Goal: Task Accomplishment & Management: Use online tool/utility

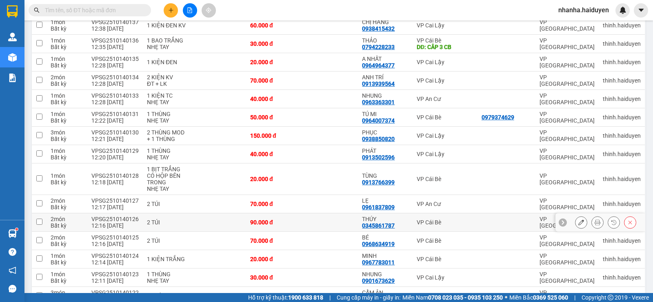
scroll to position [175, 0]
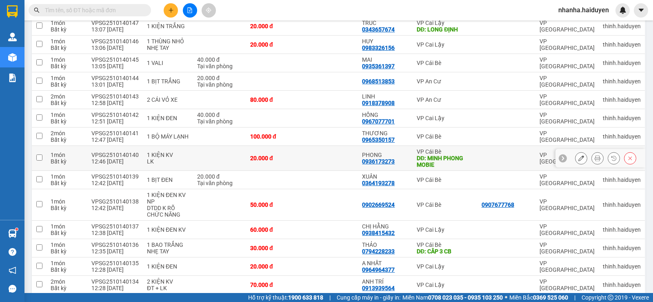
click at [467, 160] on div "DĐ: MINH PHONG MOBIE" at bounding box center [445, 161] width 57 height 13
checkbox input "true"
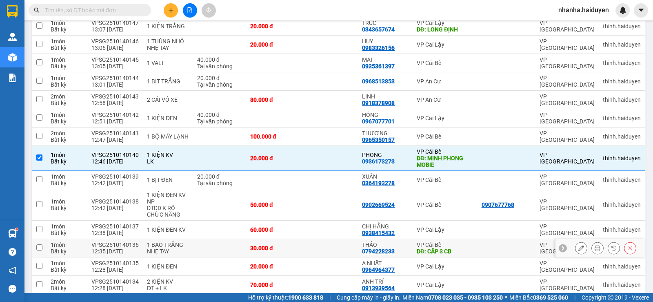
click at [468, 239] on td "VP Cái Bè DĐ: CÂP 3 CB" at bounding box center [445, 248] width 65 height 18
checkbox input "true"
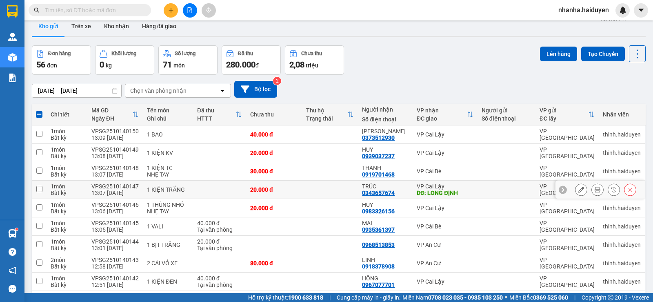
scroll to position [0, 0]
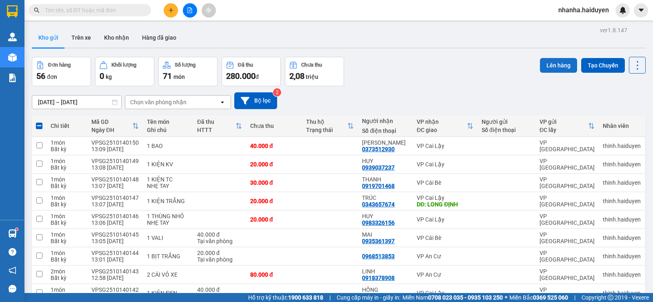
click at [553, 64] on button "Lên hàng" at bounding box center [558, 65] width 37 height 15
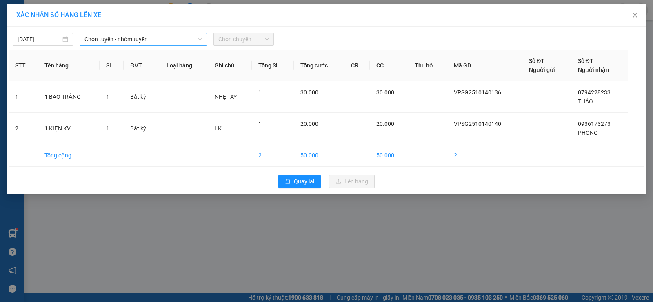
click at [177, 37] on span "Chọn tuyến - nhóm tuyến" at bounding box center [143, 39] width 118 height 12
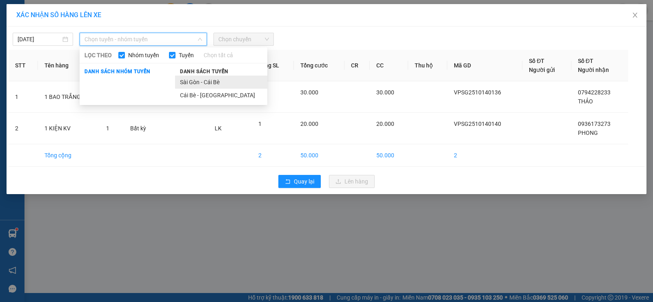
click at [219, 85] on li "Sài Gòn - Cái Bè" at bounding box center [221, 82] width 92 height 13
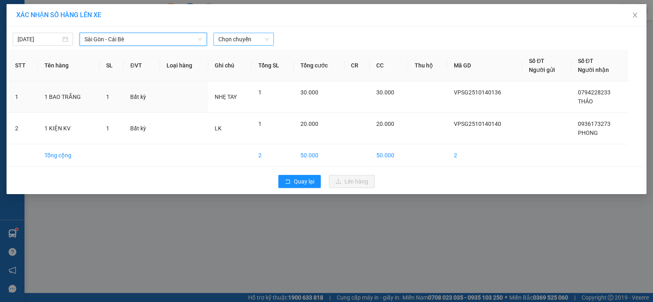
click at [258, 43] on span "Chọn chuyến" at bounding box center [243, 39] width 51 height 12
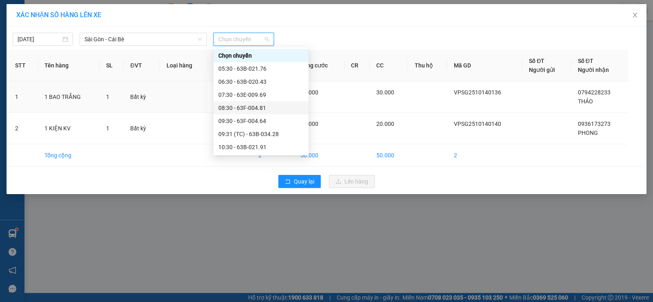
scroll to position [122, 0]
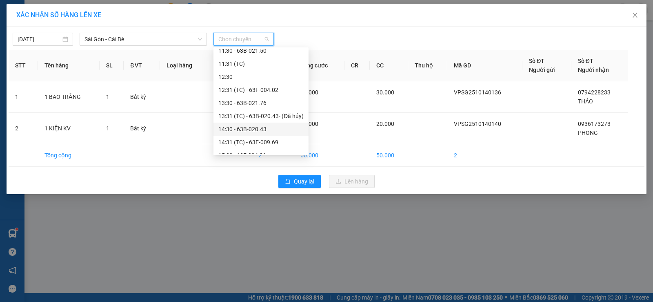
click at [275, 126] on div "14:30 - 63B-020.43" at bounding box center [260, 128] width 85 height 9
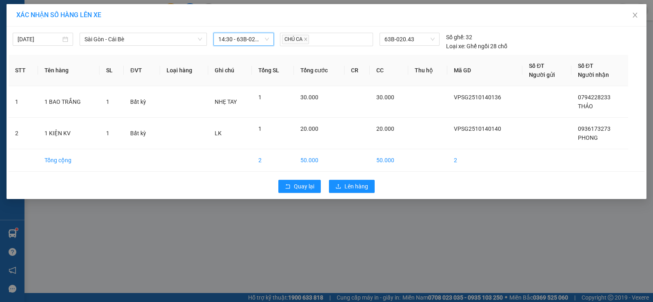
click at [325, 181] on div "Quay lại Lên hàng" at bounding box center [327, 186] width 636 height 21
click at [369, 187] on button "Lên hàng" at bounding box center [352, 186] width 46 height 13
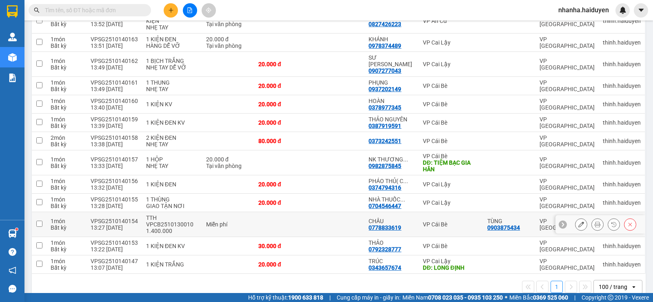
scroll to position [246, 0]
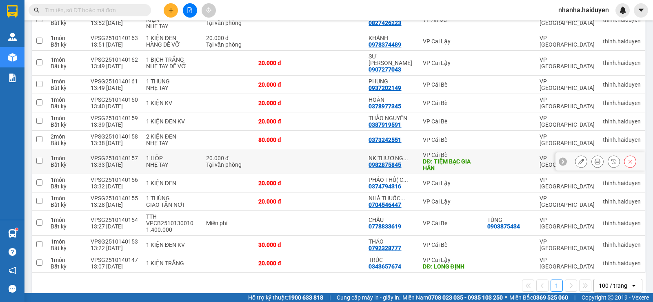
click at [464, 158] on div "DĐ: TIỆM BẠC GIA HÂN" at bounding box center [451, 164] width 56 height 13
checkbox input "true"
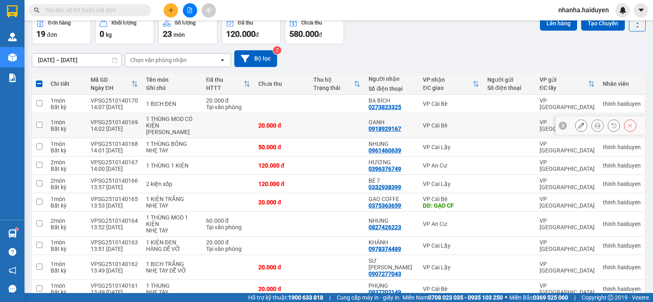
scroll to position [0, 0]
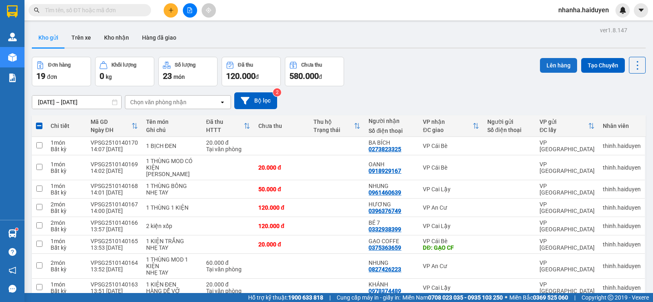
click at [555, 64] on button "Lên hàng" at bounding box center [558, 65] width 37 height 15
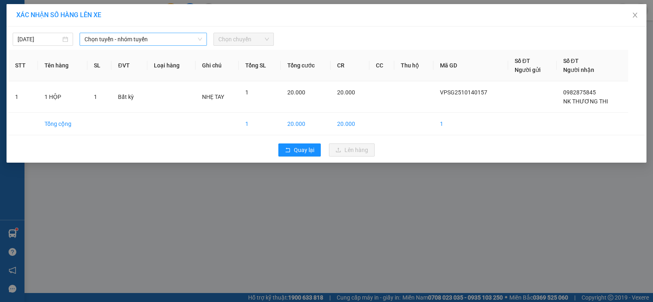
click at [192, 40] on span "Chọn tuyến - nhóm tuyến" at bounding box center [143, 39] width 118 height 12
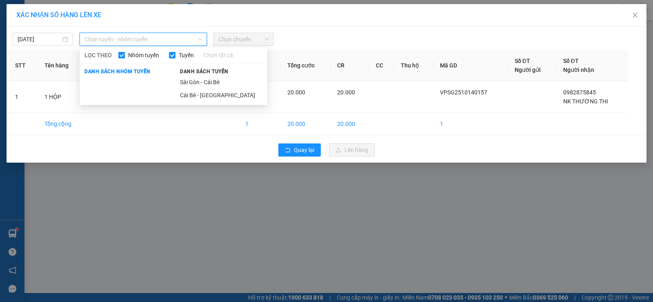
drag, startPoint x: 200, startPoint y: 77, endPoint x: 222, endPoint y: 64, distance: 25.6
click at [200, 77] on li "Sài Gòn - Cái Bè" at bounding box center [221, 82] width 92 height 13
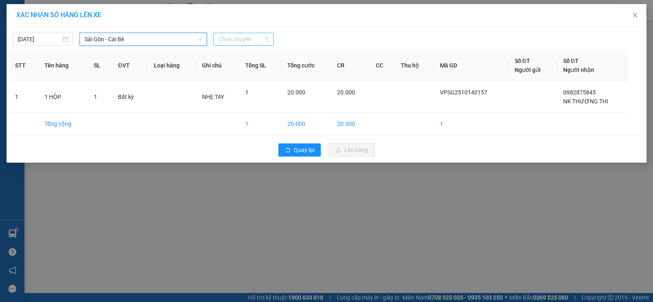
click at [243, 35] on span "Chọn chuyến" at bounding box center [243, 39] width 51 height 12
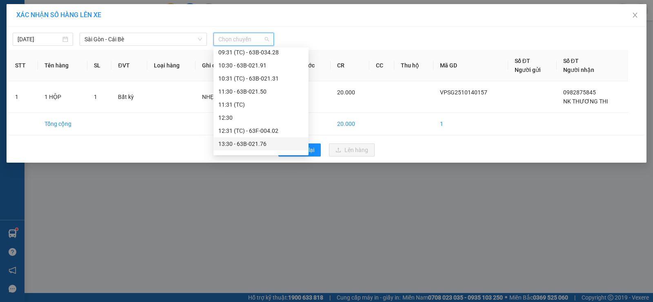
scroll to position [122, 0]
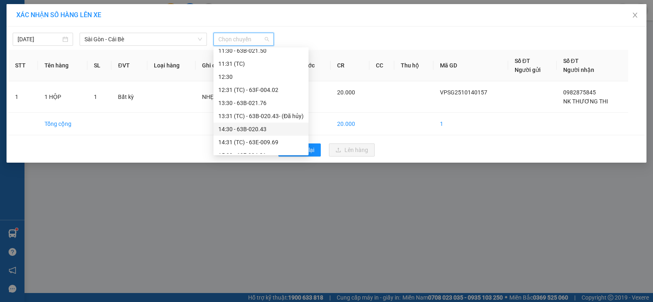
click at [265, 127] on div "14:30 - 63B-020.43" at bounding box center [260, 128] width 85 height 9
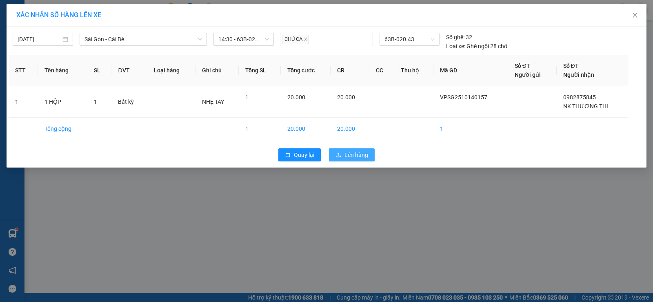
click at [344, 151] on button "Lên hàng" at bounding box center [352, 154] width 46 height 13
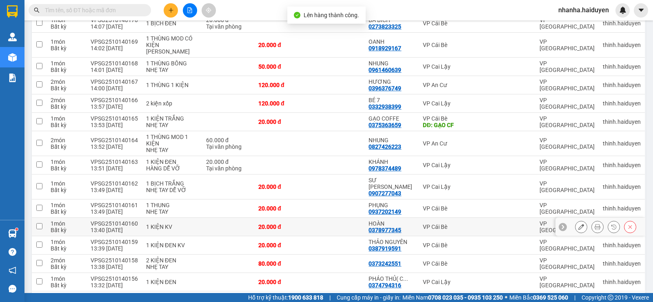
scroll to position [221, 0]
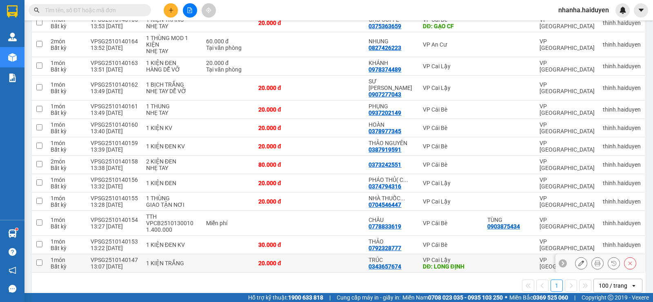
drag, startPoint x: 309, startPoint y: 254, endPoint x: 404, endPoint y: 215, distance: 102.3
click at [309, 254] on td at bounding box center [336, 263] width 55 height 18
checkbox input "true"
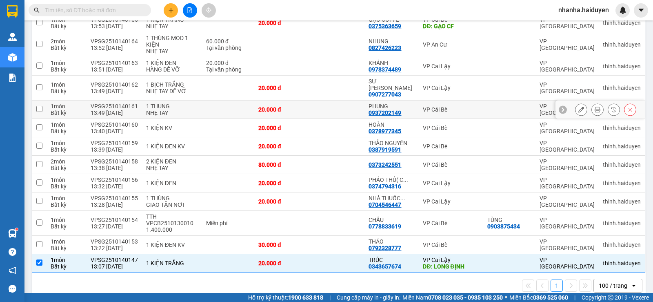
scroll to position [17, 0]
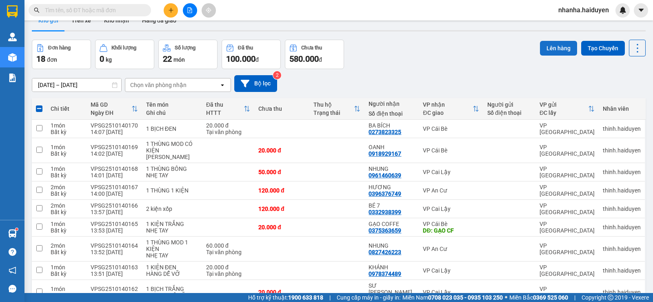
click at [552, 47] on button "Lên hàng" at bounding box center [558, 48] width 37 height 15
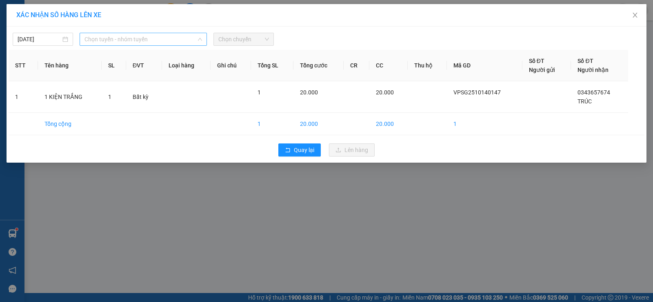
drag, startPoint x: 111, startPoint y: 40, endPoint x: 111, endPoint y: 34, distance: 6.5
click at [111, 35] on span "Chọn tuyến - nhóm tuyến" at bounding box center [143, 39] width 118 height 12
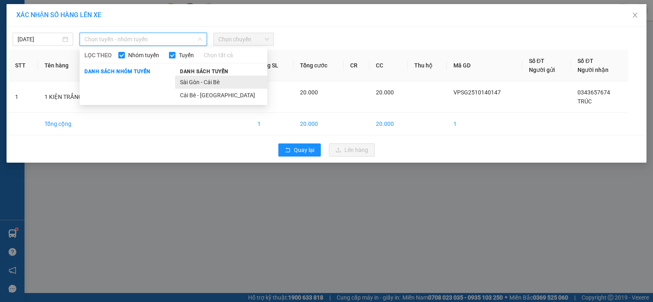
click at [207, 83] on li "Sài Gòn - Cái Bè" at bounding box center [221, 82] width 92 height 13
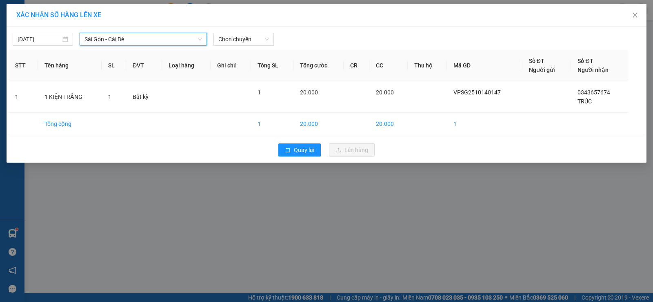
click at [247, 32] on div "[DATE] [GEOGRAPHIC_DATA] - Cái Bè [GEOGRAPHIC_DATA] - Cái Bè LỌC THEO Nhóm tuyế…" at bounding box center [327, 37] width 636 height 17
click at [259, 40] on span "Chọn chuyến" at bounding box center [243, 39] width 51 height 12
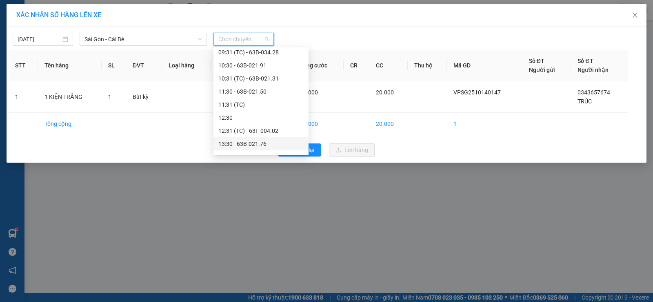
scroll to position [122, 0]
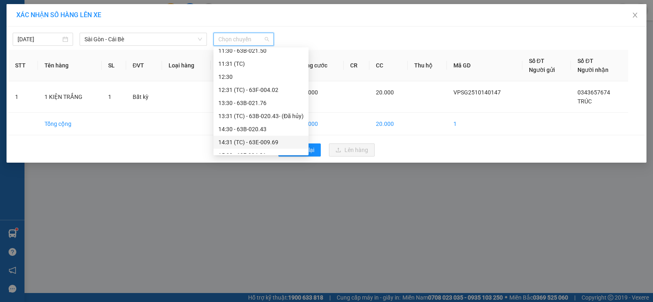
click at [244, 140] on div "14:31 (TC) - 63E-009.69" at bounding box center [260, 142] width 85 height 9
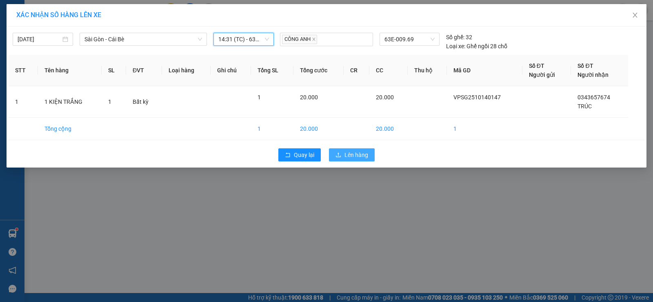
click at [340, 153] on icon "upload" at bounding box center [338, 155] width 6 height 6
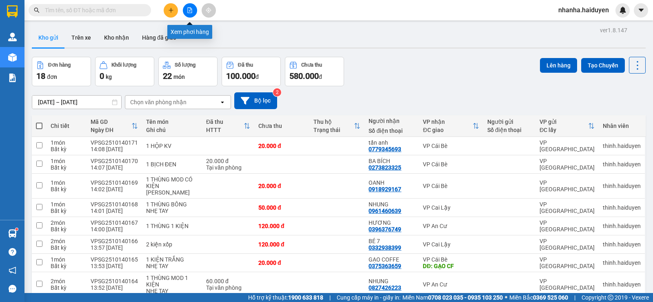
click at [187, 9] on button at bounding box center [190, 10] width 14 height 14
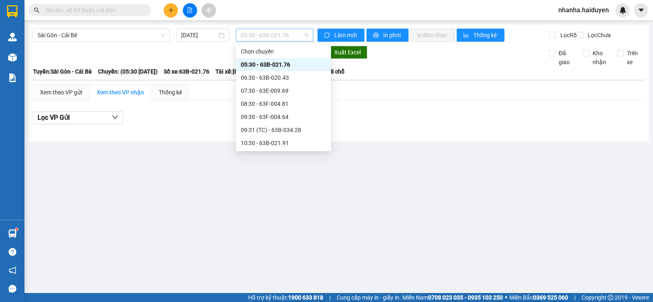
click at [244, 31] on span "05:30 - 63B-021.76" at bounding box center [274, 35] width 67 height 12
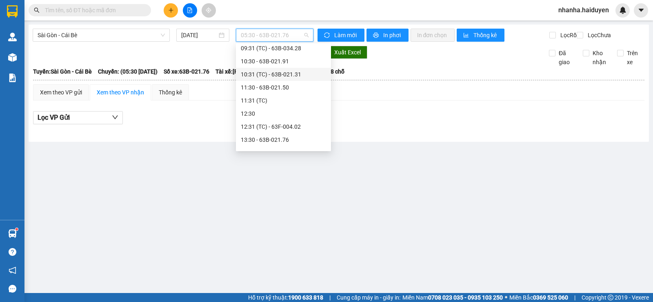
scroll to position [122, 0]
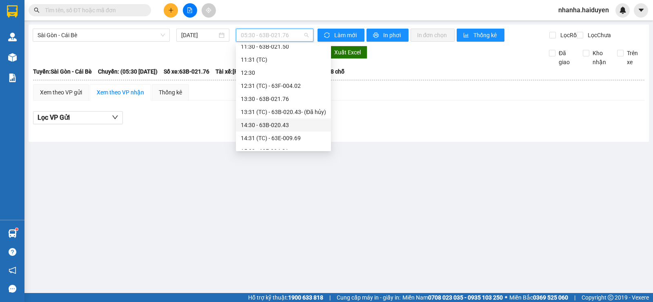
click at [266, 125] on div "14:30 - 63B-020.43" at bounding box center [283, 124] width 85 height 9
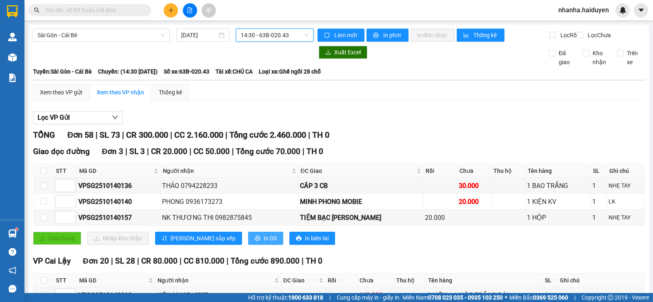
click at [264, 242] on span "In DS" at bounding box center [270, 237] width 13 height 9
click at [262, 36] on span "14:30 - 63B-020.43" at bounding box center [274, 35] width 67 height 12
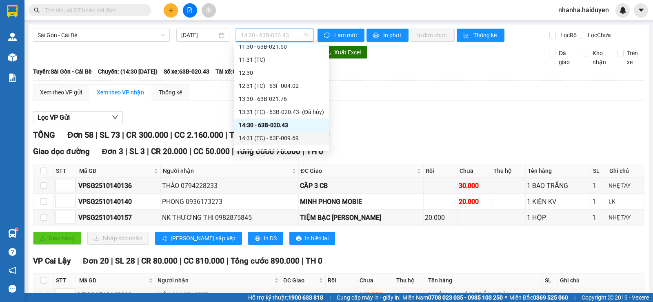
click at [281, 137] on div "14:31 (TC) - 63E-009.69" at bounding box center [281, 137] width 85 height 9
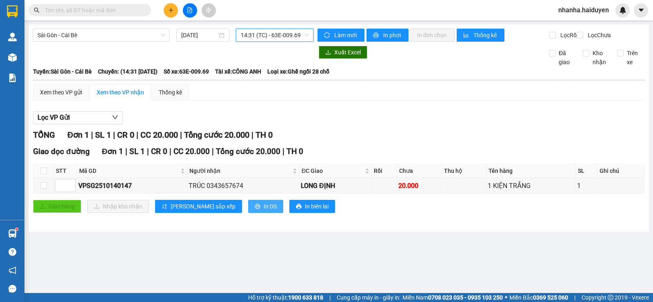
click at [264, 210] on span "In DS" at bounding box center [270, 206] width 13 height 9
click at [40, 178] on th at bounding box center [43, 170] width 20 height 13
click at [42, 174] on input "checkbox" at bounding box center [43, 170] width 7 height 7
checkbox input "true"
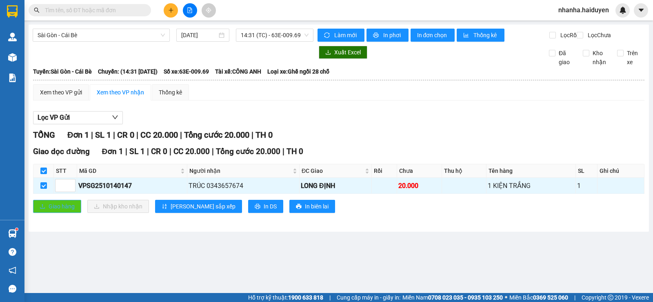
click at [52, 211] on span "Giao hàng" at bounding box center [62, 206] width 26 height 9
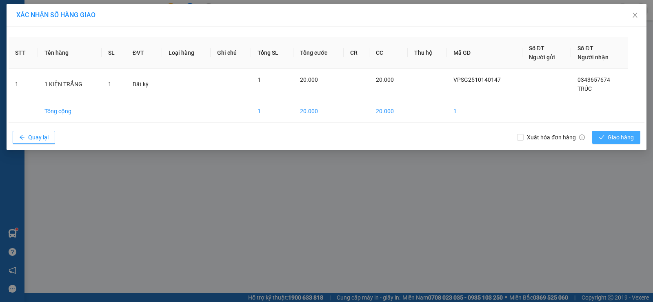
click at [619, 133] on span "Giao hàng" at bounding box center [621, 137] width 26 height 9
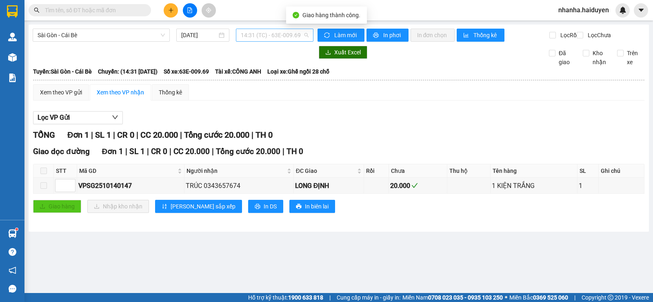
click at [280, 36] on span "14:31 (TC) - 63E-009.69" at bounding box center [274, 35] width 67 height 12
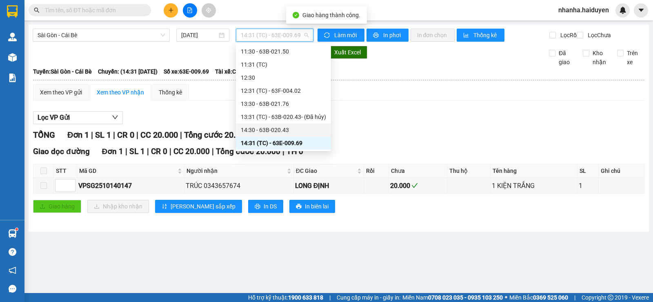
click at [282, 133] on div "14:30 - 63B-020.43" at bounding box center [283, 129] width 85 height 9
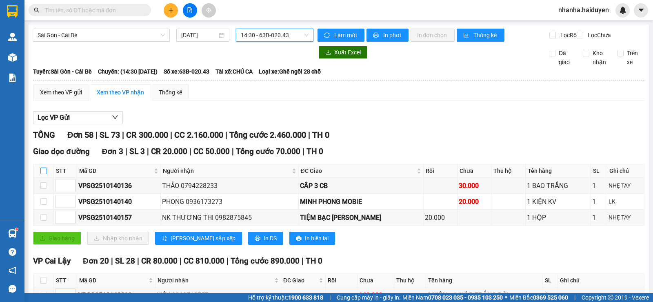
click at [43, 174] on input "checkbox" at bounding box center [43, 170] width 7 height 7
checkbox input "true"
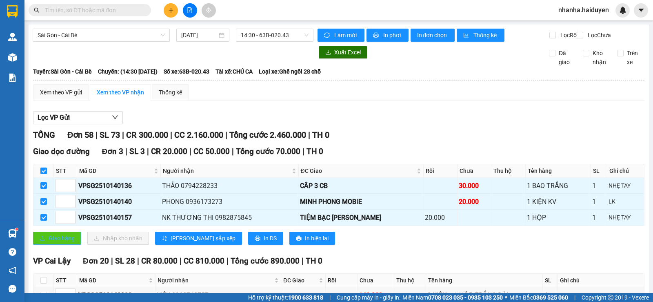
click at [61, 242] on span "Giao hàng" at bounding box center [62, 237] width 26 height 9
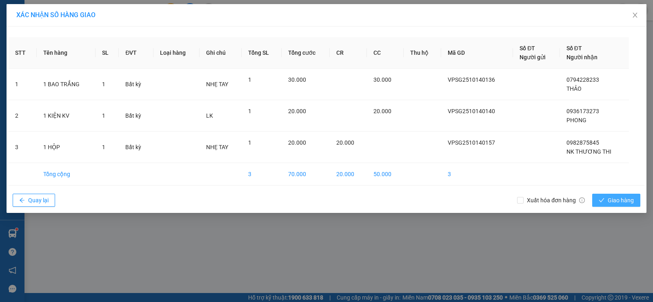
click at [608, 195] on button "Giao hàng" at bounding box center [616, 199] width 48 height 13
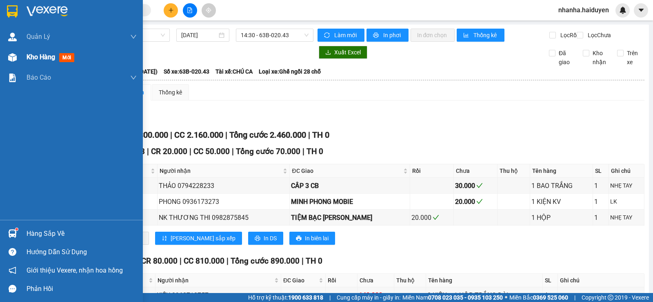
click at [33, 56] on span "Kho hàng" at bounding box center [41, 57] width 29 height 8
